Goal: Transaction & Acquisition: Purchase product/service

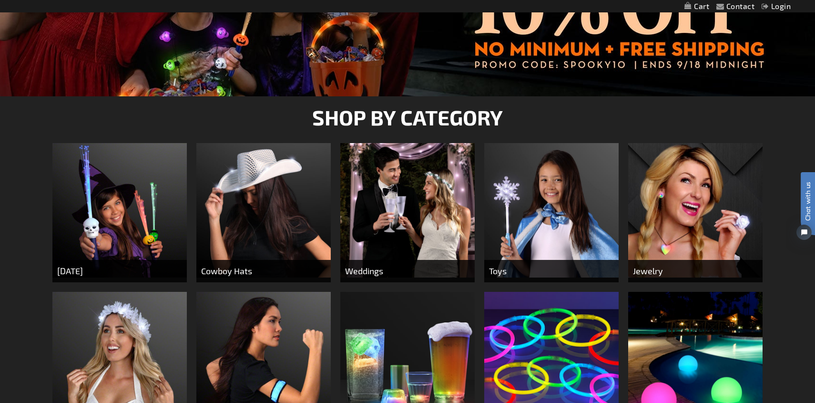
scroll to position [380, 0]
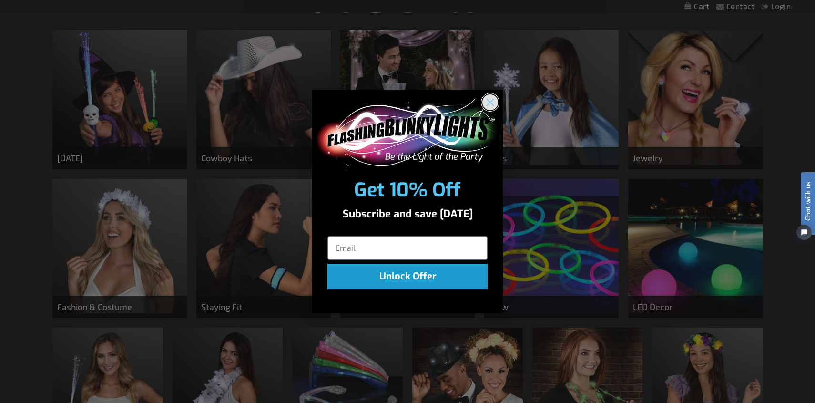
click at [491, 102] on icon "Close dialog" at bounding box center [490, 102] width 7 height 7
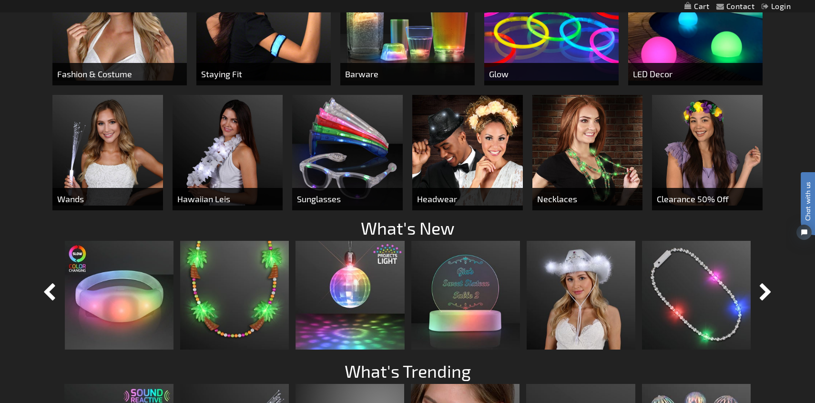
scroll to position [615, 0]
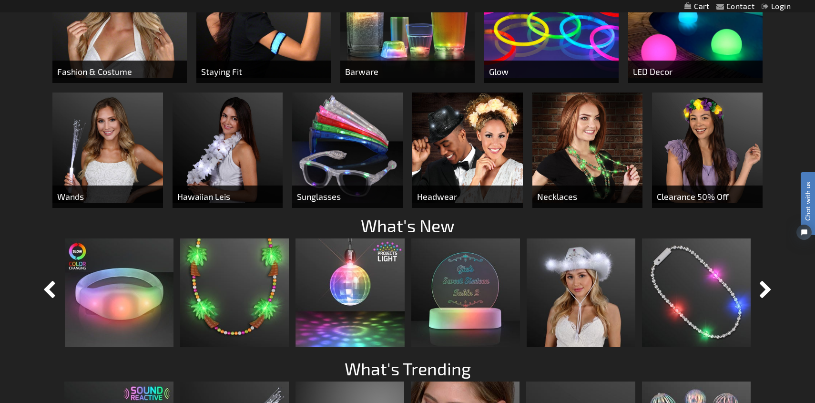
click at [223, 153] on img at bounding box center [228, 147] width 111 height 111
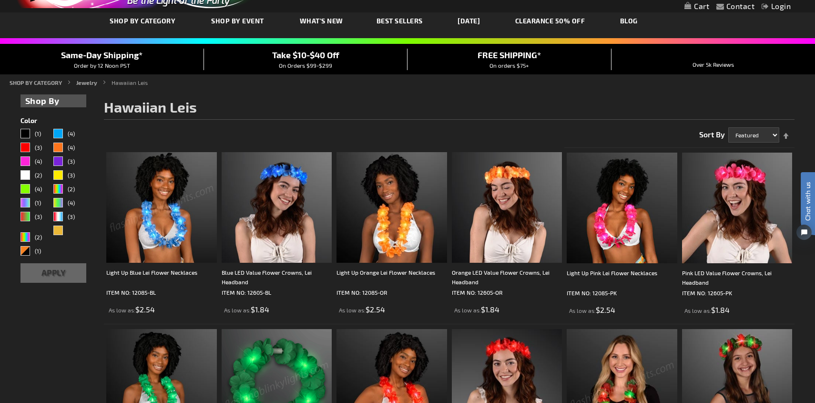
scroll to position [50, 0]
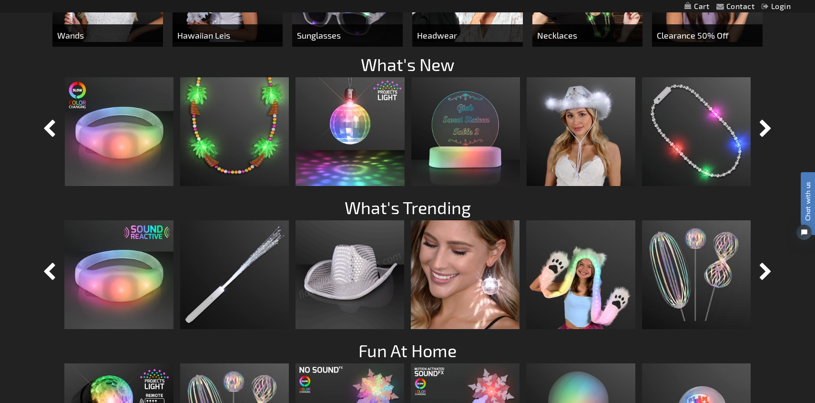
scroll to position [770, 0]
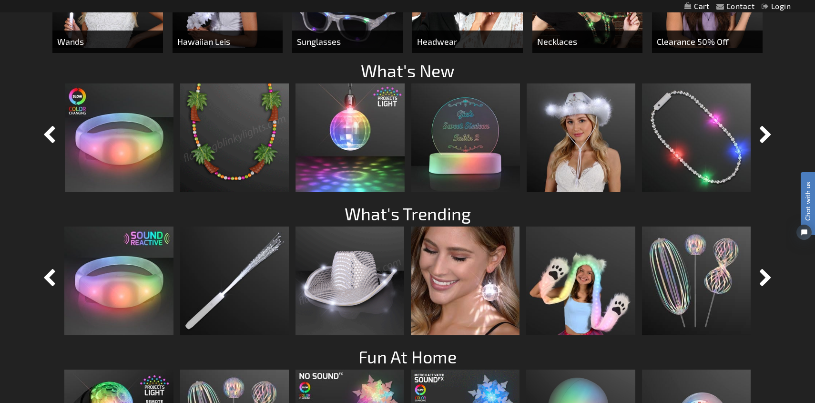
click at [241, 144] on img at bounding box center [234, 137] width 109 height 109
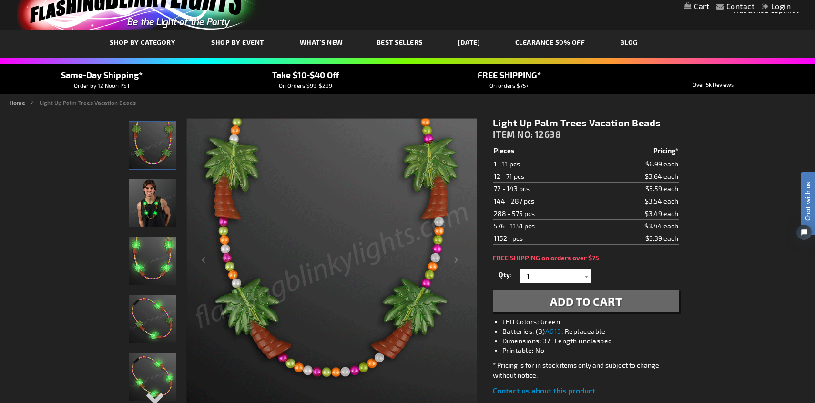
scroll to position [95, 0]
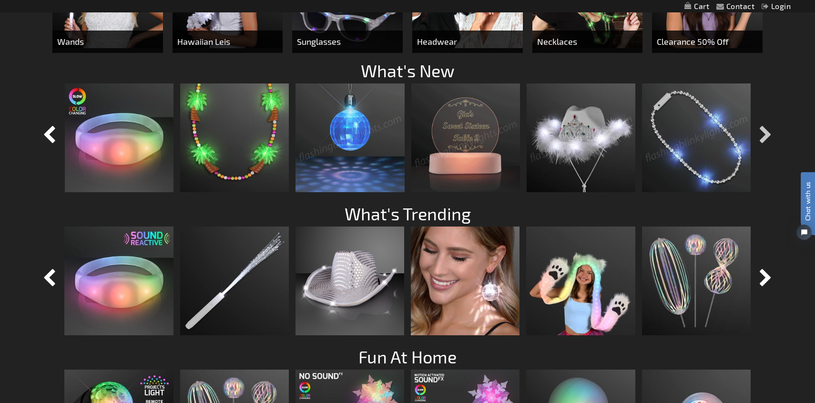
click at [767, 136] on button "button" at bounding box center [766, 135] width 24 height 24
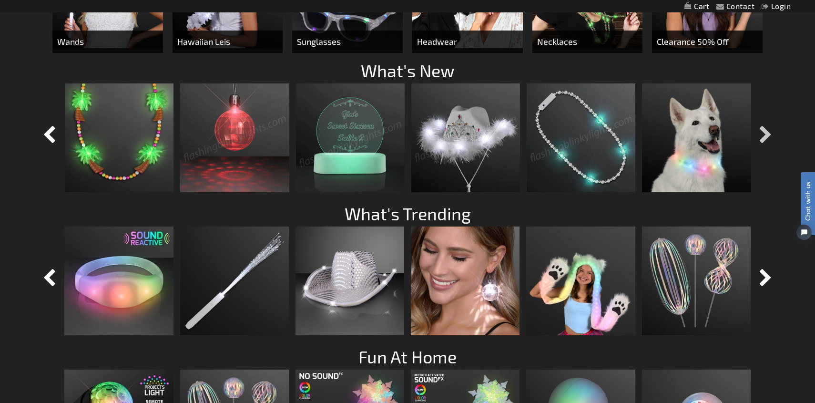
click at [767, 136] on button "button" at bounding box center [766, 135] width 24 height 24
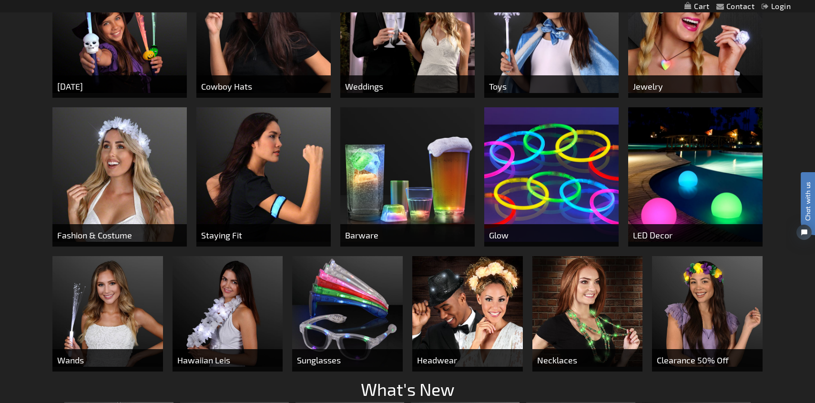
scroll to position [447, 0]
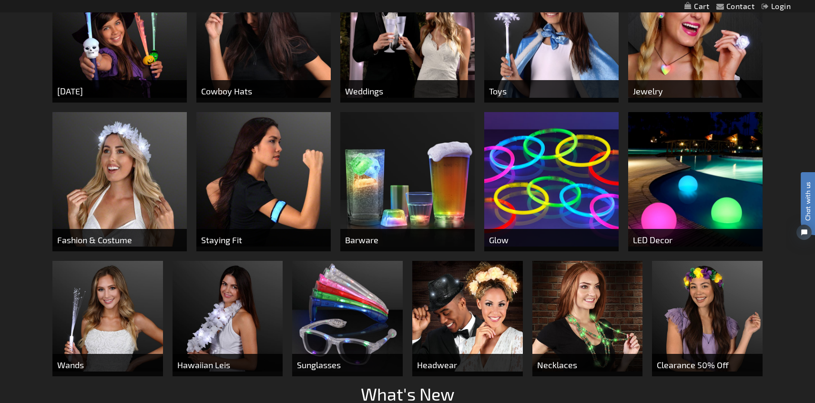
click at [575, 307] on img at bounding box center [587, 316] width 111 height 111
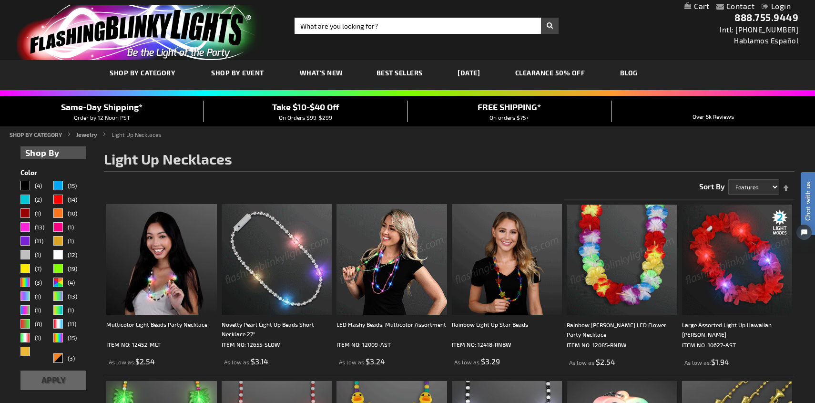
click at [747, 296] on img at bounding box center [737, 260] width 111 height 111
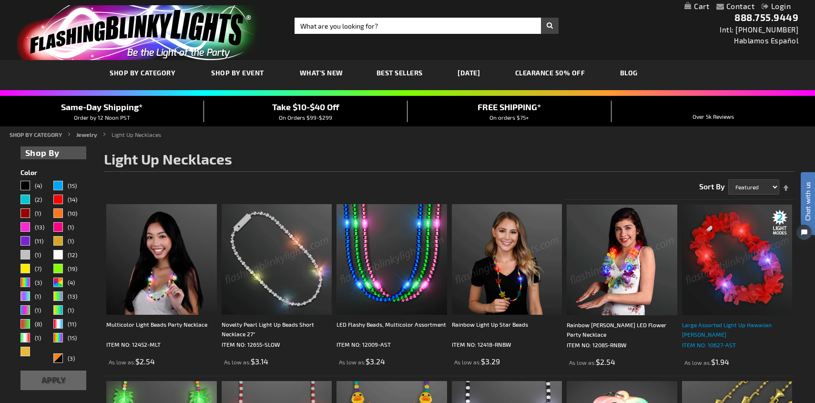
click at [733, 327] on div "Large Assorted Light Up Hawaiian [PERSON_NAME]" at bounding box center [737, 329] width 111 height 19
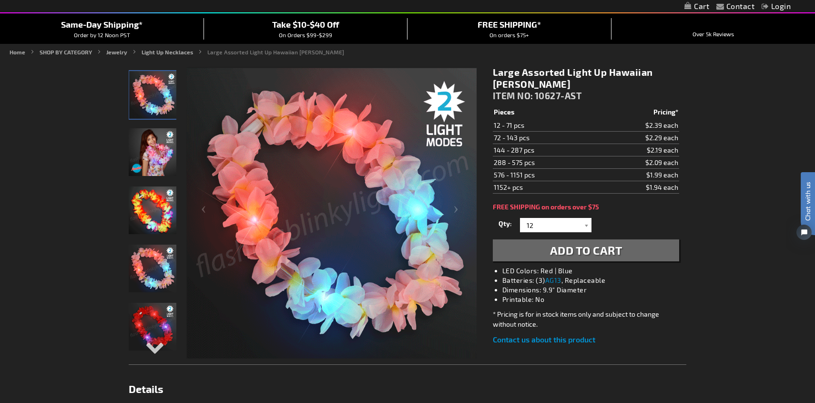
click at [158, 321] on img "Light Up Hawaiian Lei" at bounding box center [153, 327] width 48 height 48
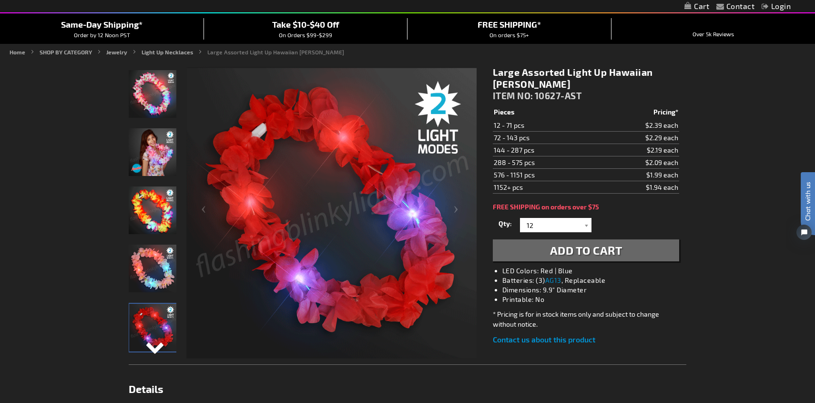
click at [153, 345] on div "Next" at bounding box center [152, 354] width 14 height 21
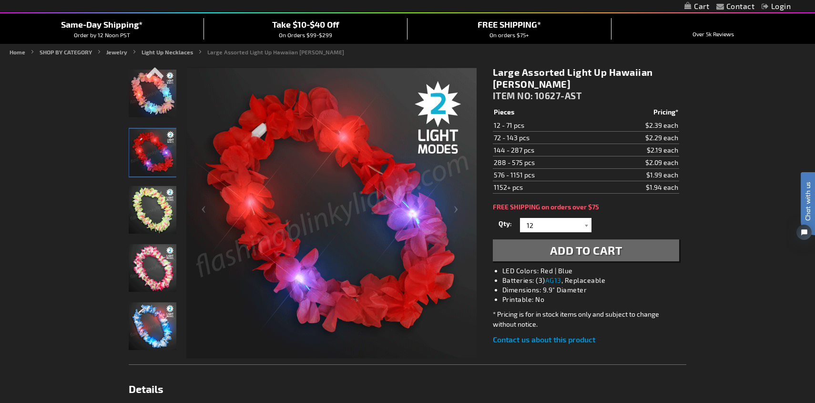
click at [153, 349] on img "Light Up Hawaiian Lei" at bounding box center [153, 326] width 48 height 48
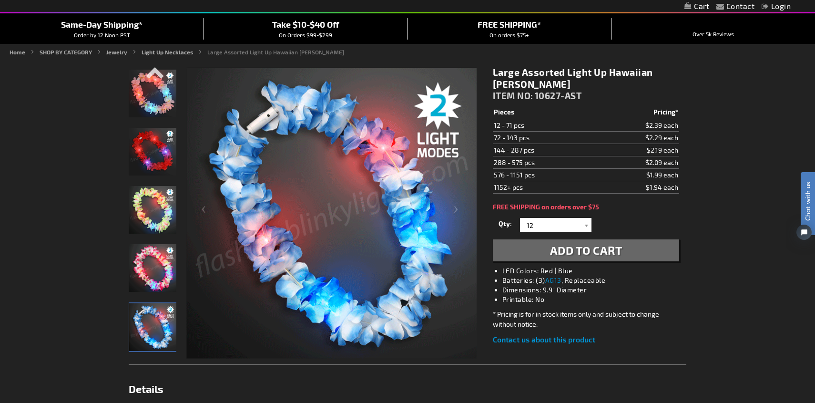
click at [151, 270] on img "Light Up Hawaiian Lei" at bounding box center [153, 268] width 48 height 48
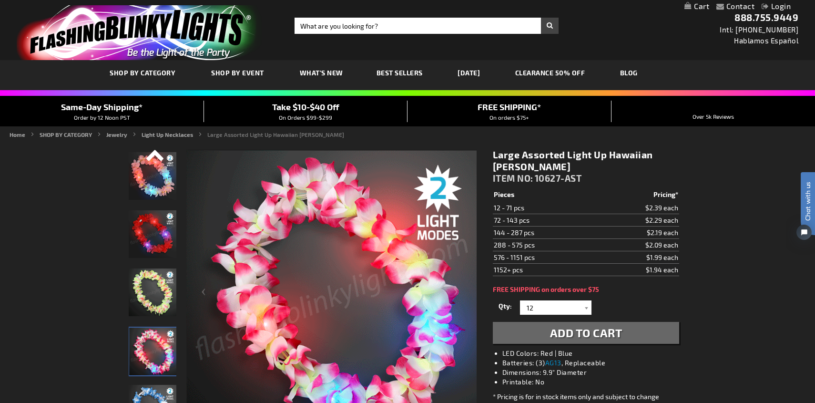
click at [155, 153] on div "Previous" at bounding box center [152, 159] width 14 height 21
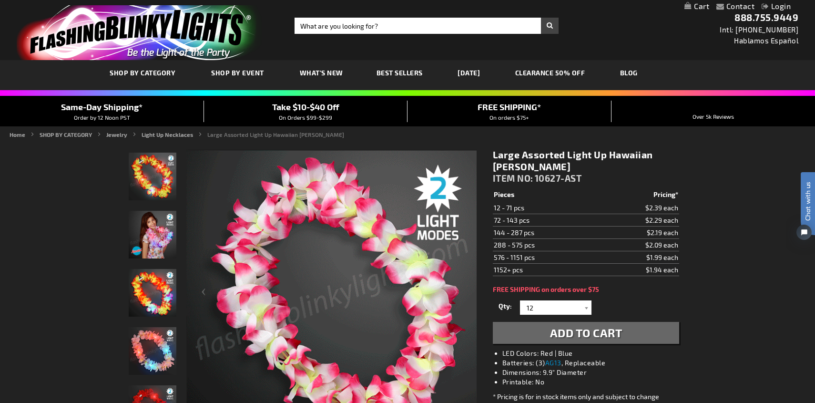
scroll to position [88, 0]
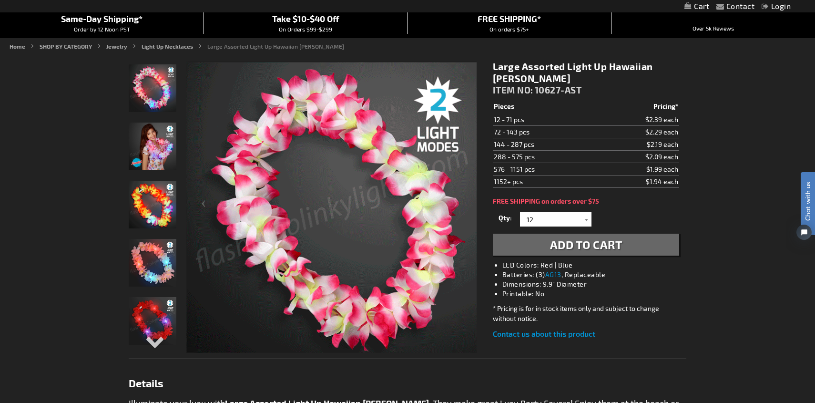
click at [147, 309] on img "Light Up Hawaiian Lei" at bounding box center [153, 321] width 48 height 48
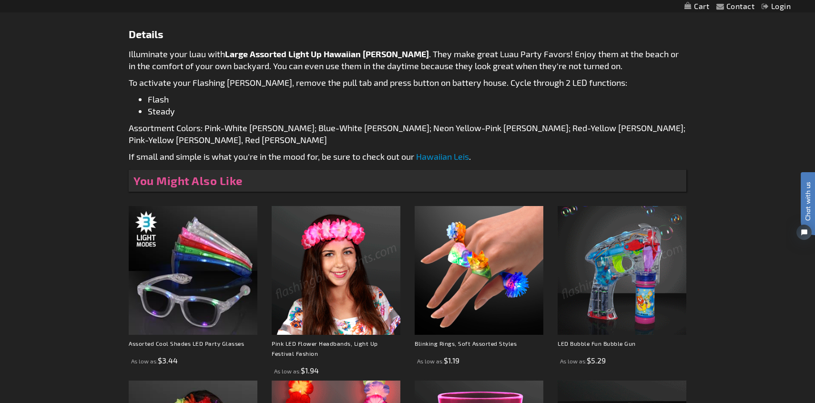
scroll to position [438, 0]
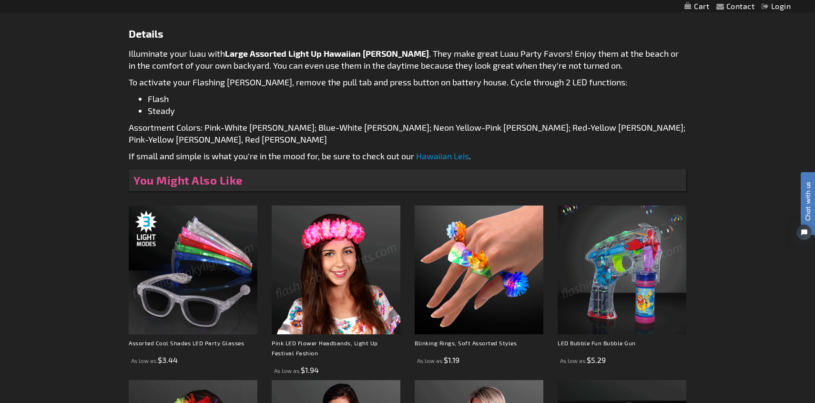
click at [187, 293] on img at bounding box center [193, 269] width 129 height 129
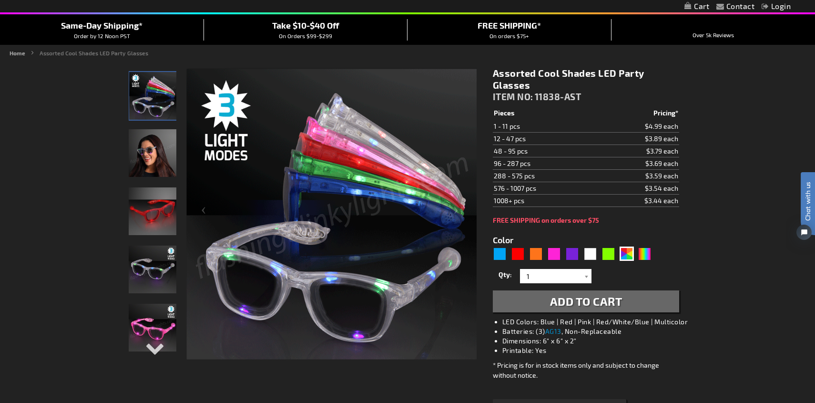
scroll to position [83, 0]
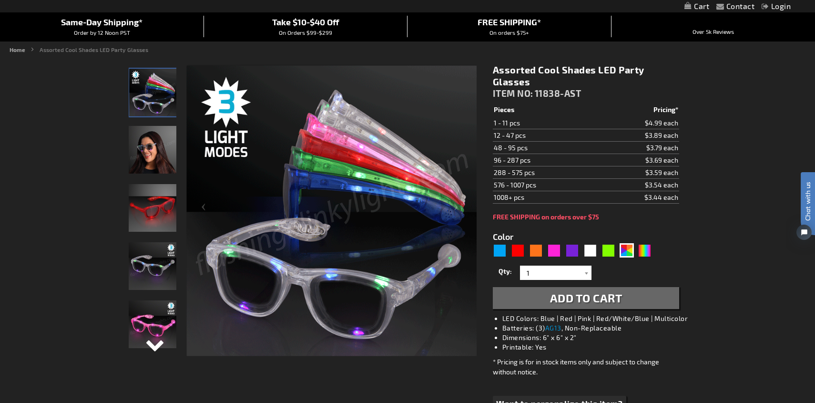
click at [154, 344] on div "Next" at bounding box center [152, 352] width 14 height 21
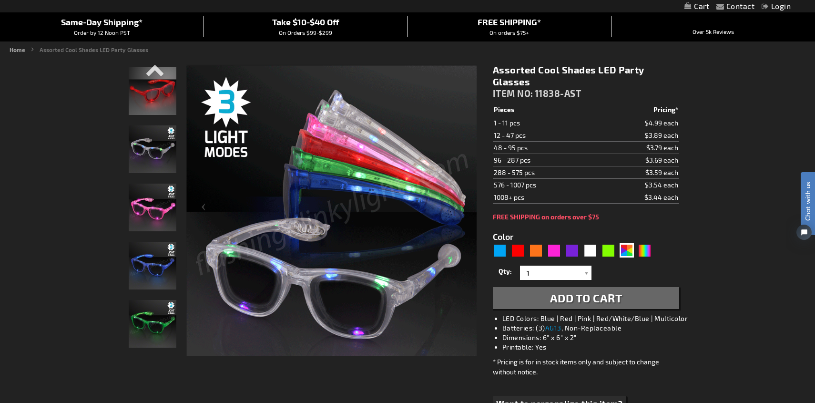
click at [154, 346] on img "Light Up Green LED Party Shades" at bounding box center [153, 324] width 48 height 48
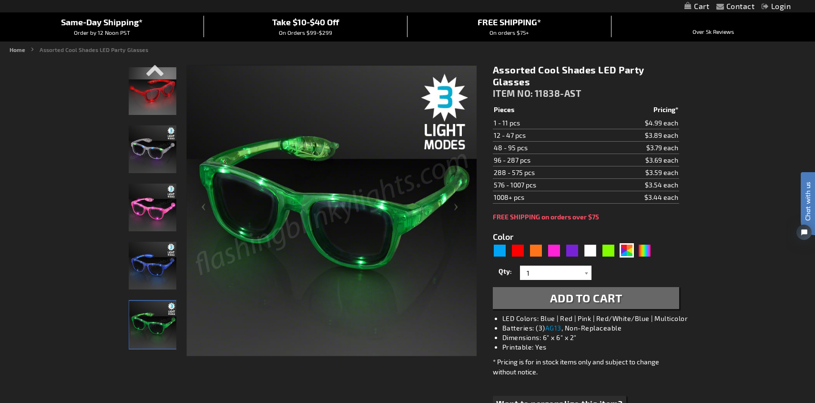
click at [146, 222] on img "Light Up Pink LED Party Shades" at bounding box center [153, 208] width 48 height 48
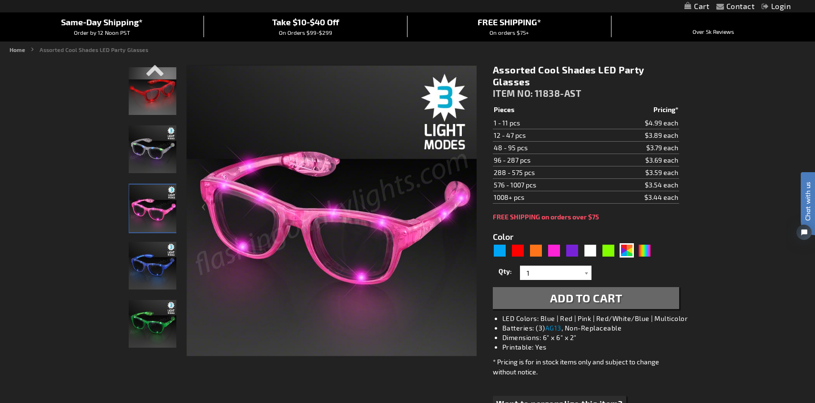
click at [147, 154] on img "Light Up Multicolor LED Party Shades" at bounding box center [153, 149] width 48 height 48
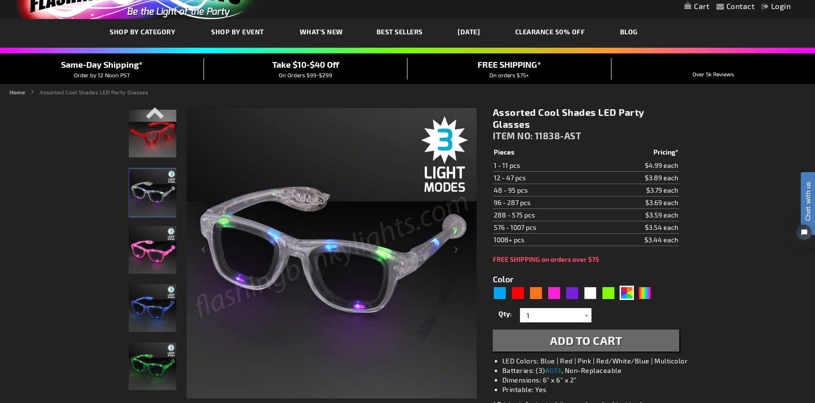
scroll to position [0, 0]
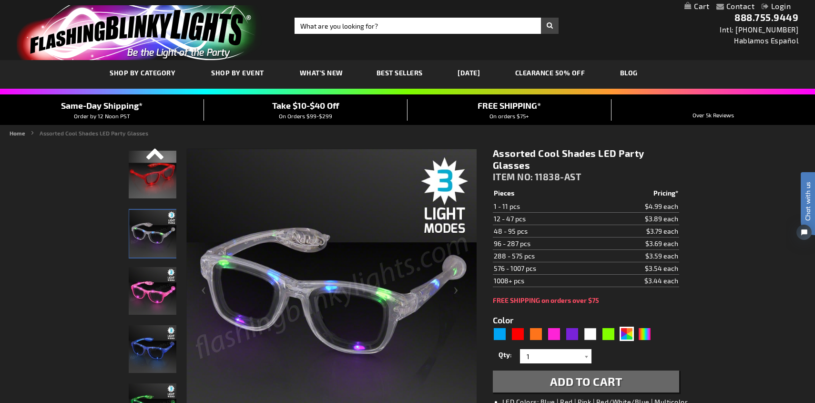
click at [153, 157] on div "Previous" at bounding box center [152, 158] width 14 height 21
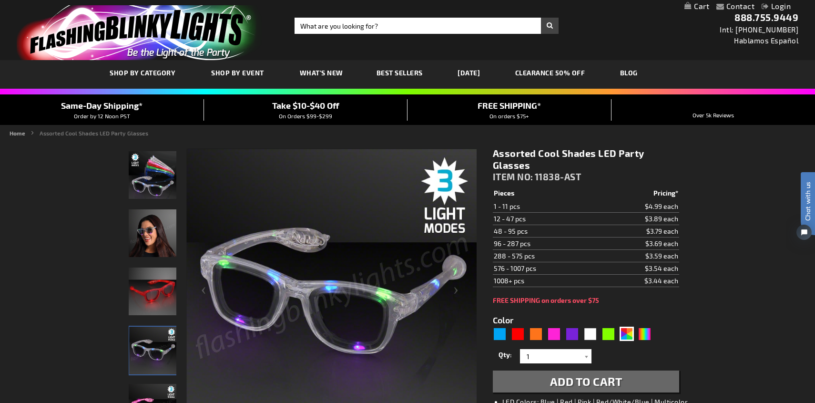
click at [154, 188] on img "Light Up Assorted Colors LED Party Shades" at bounding box center [153, 175] width 48 height 48
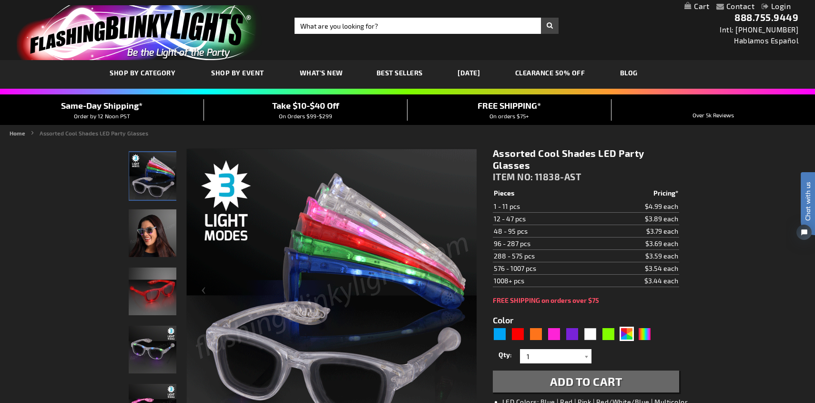
click at [143, 246] on img "Female wearing Light Up Assorted Colors LED Party Shades" at bounding box center [153, 233] width 48 height 48
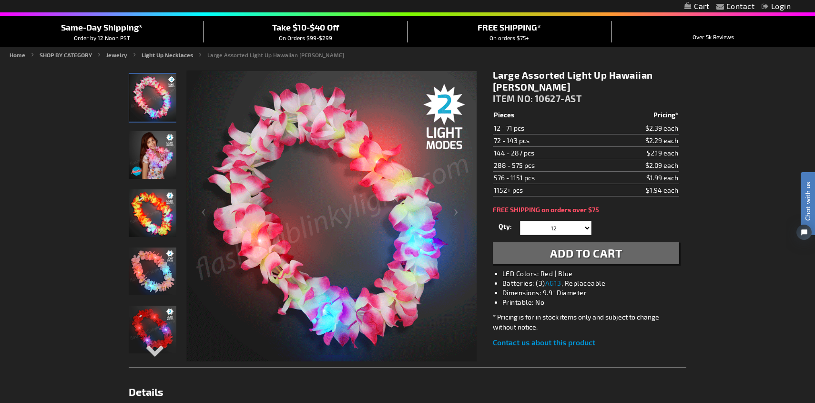
scroll to position [87, 0]
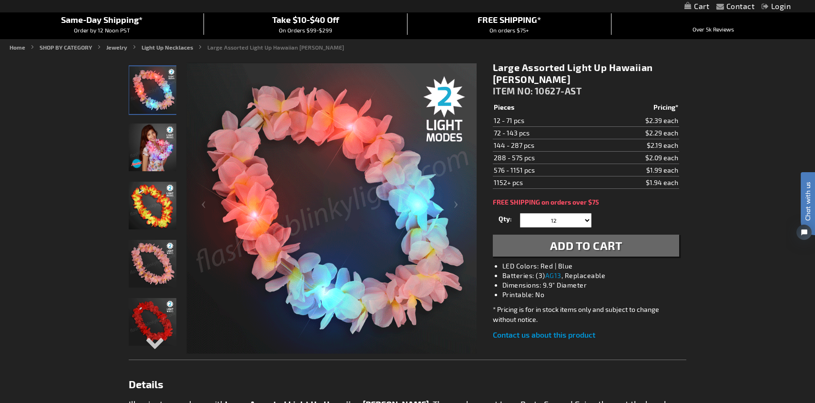
click at [146, 314] on img "Light Up Hawaiian Lei" at bounding box center [153, 322] width 48 height 48
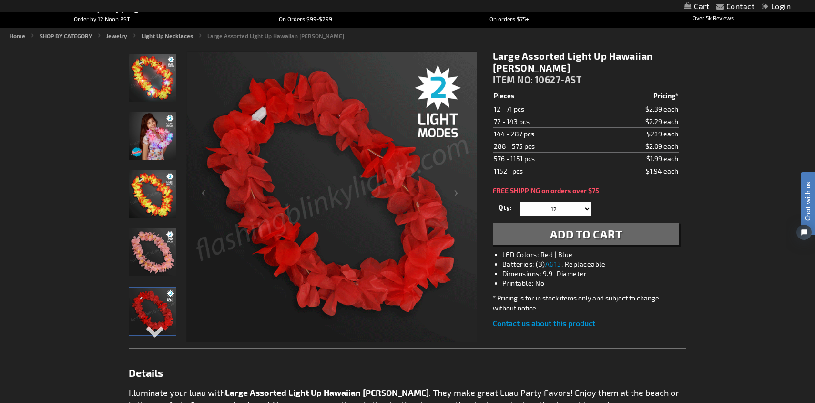
scroll to position [102, 0]
